Goal: Task Accomplishment & Management: Complete application form

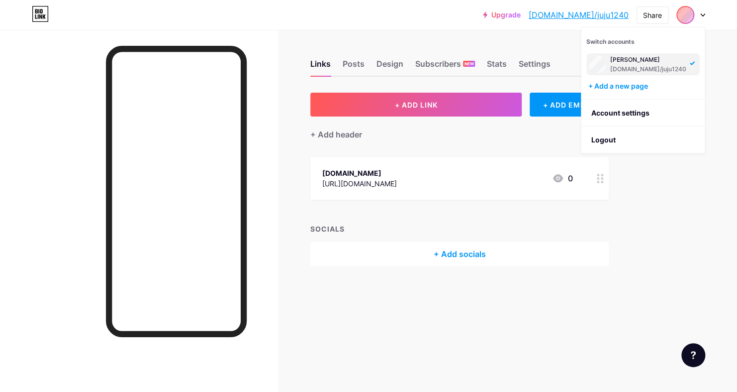
click at [603, 140] on li "Logout" at bounding box center [643, 139] width 123 height 27
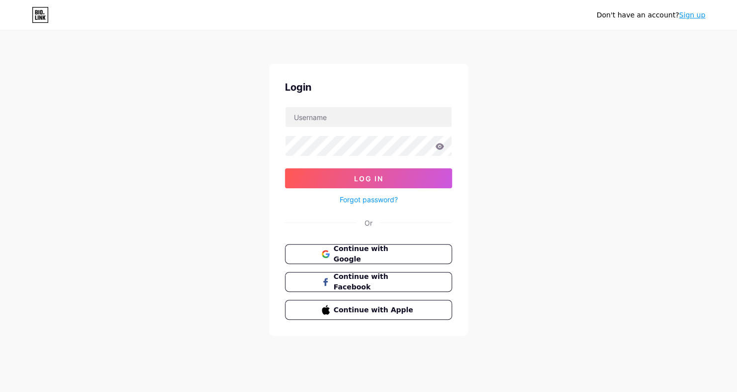
click at [687, 16] on link "Sign up" at bounding box center [692, 15] width 26 height 8
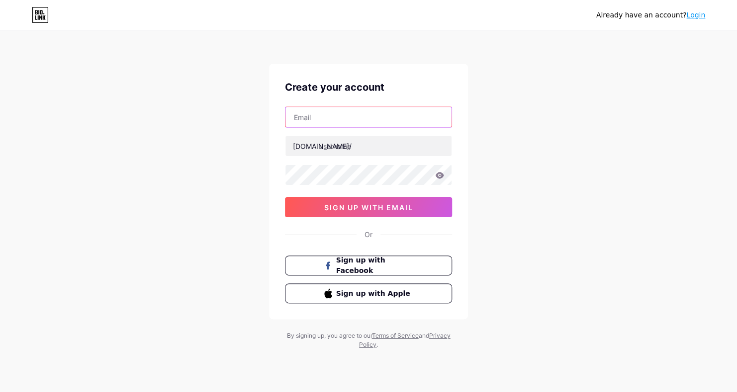
click at [358, 115] on input "text" at bounding box center [369, 117] width 166 height 20
type input "addelouisa91@gmail.com"
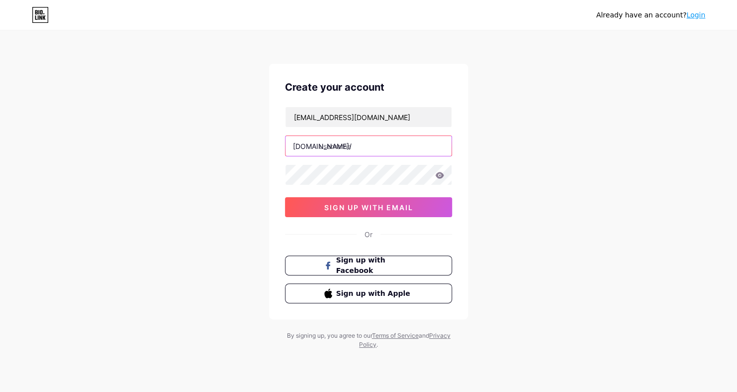
click at [350, 141] on input "text" at bounding box center [369, 146] width 166 height 20
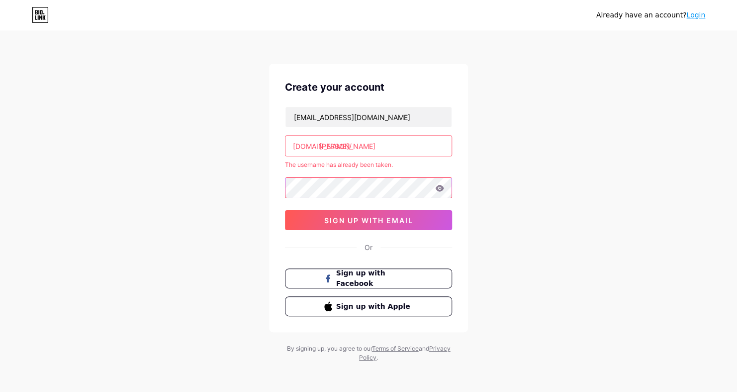
click at [321, 172] on div "addelouisa91@gmail.com bio.link/ louisa The username has already been taken. si…" at bounding box center [368, 167] width 167 height 123
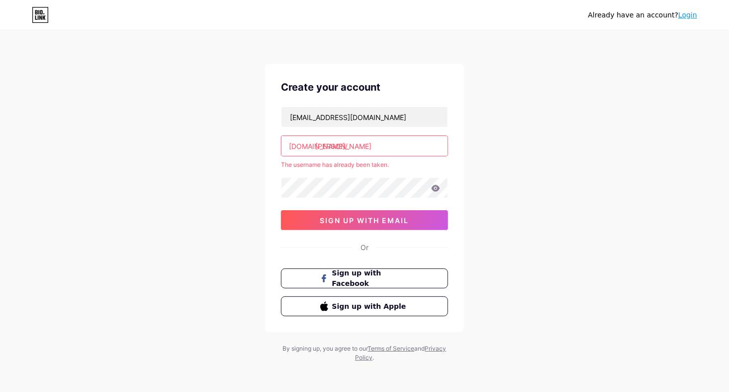
click at [342, 149] on input "louisa" at bounding box center [365, 146] width 166 height 20
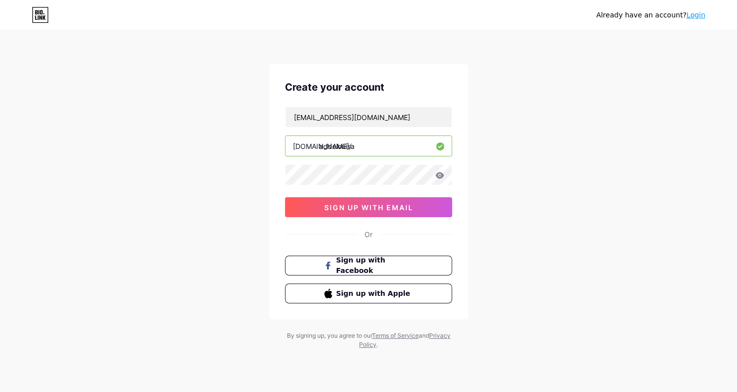
type input "addelouisa"
click at [326, 209] on span "sign up with email" at bounding box center [368, 207] width 89 height 8
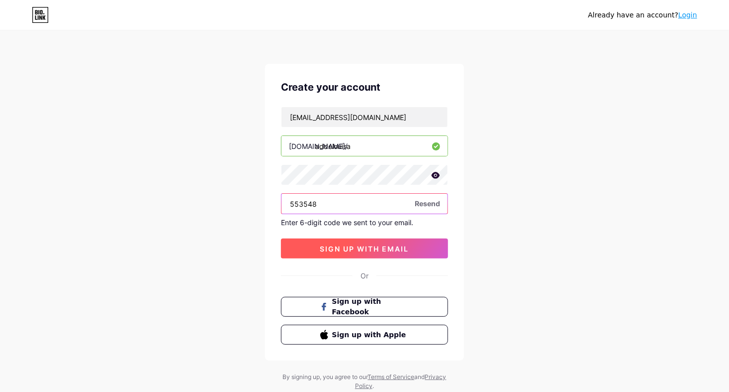
type input "553548"
click at [313, 253] on button "sign up with email" at bounding box center [364, 248] width 167 height 20
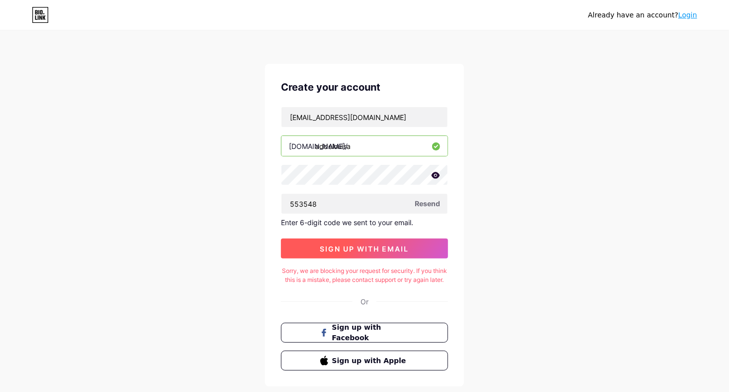
click at [305, 240] on button "sign up with email" at bounding box center [364, 248] width 167 height 20
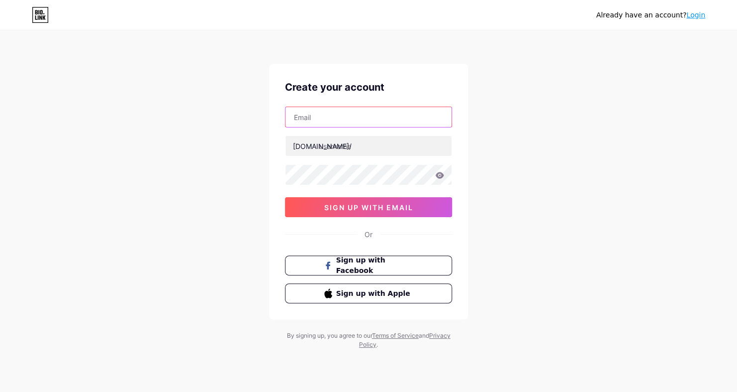
click at [397, 113] on input "text" at bounding box center [369, 117] width 166 height 20
type input "addelouisa91@gamil.comm"
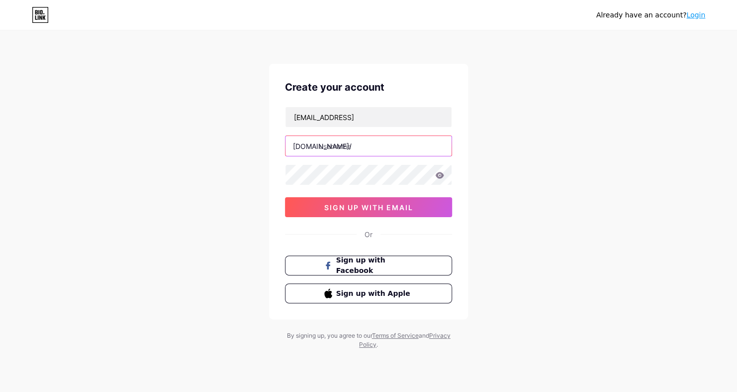
click at [378, 137] on input "text" at bounding box center [369, 146] width 166 height 20
type input "addelouisa"
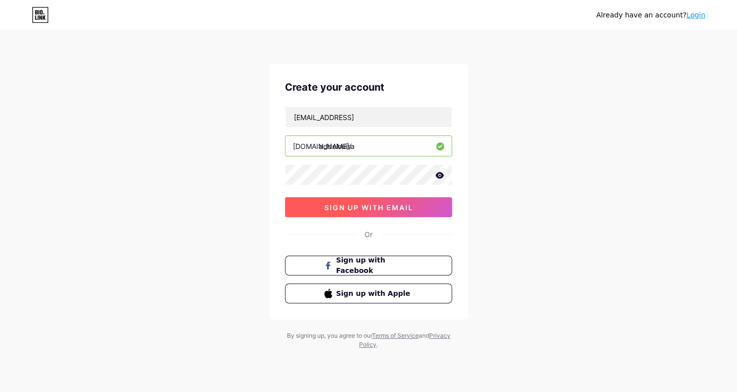
click at [363, 199] on button "sign up with email" at bounding box center [368, 207] width 167 height 20
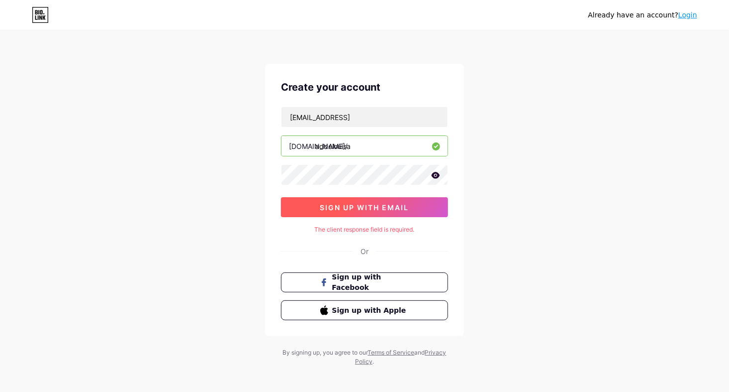
click at [363, 199] on button "sign up with email" at bounding box center [364, 207] width 167 height 20
click at [308, 210] on button "sign up with email" at bounding box center [364, 207] width 167 height 20
click at [372, 203] on span "sign up with email" at bounding box center [364, 207] width 89 height 8
